Goal: Task Accomplishment & Management: Manage account settings

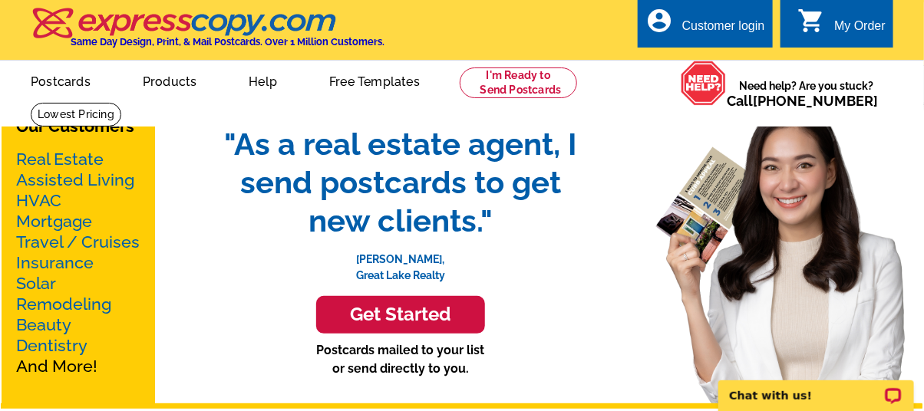
click at [725, 25] on div "Customer login" at bounding box center [723, 29] width 83 height 21
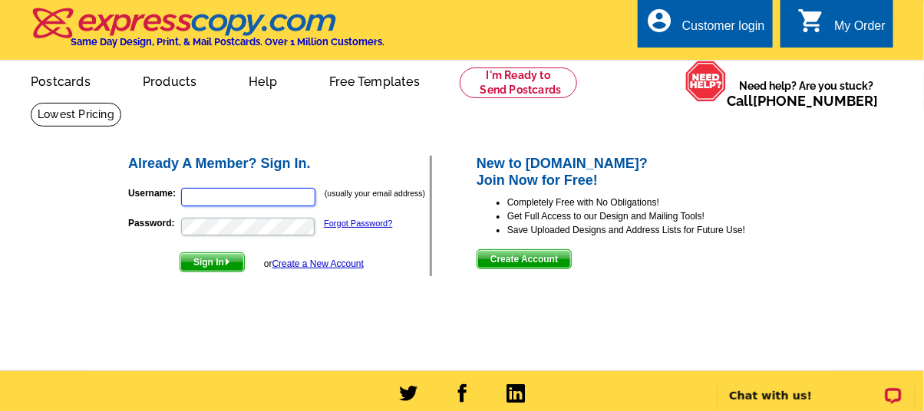
click at [201, 194] on input "Username:" at bounding box center [248, 197] width 134 height 18
click at [199, 195] on input "Username:" at bounding box center [248, 197] width 134 height 18
paste input "[PERSON_NAME][EMAIL_ADDRESS][DOMAIN_NAME]"
type input "[PERSON_NAME][EMAIL_ADDRESS][DOMAIN_NAME]"
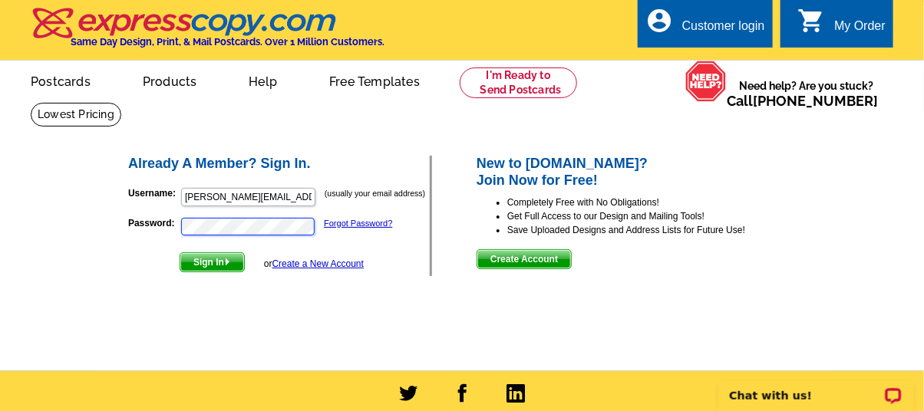
scroll to position [0, 0]
click at [219, 261] on span "Sign In" at bounding box center [212, 262] width 64 height 18
